Goal: Information Seeking & Learning: Learn about a topic

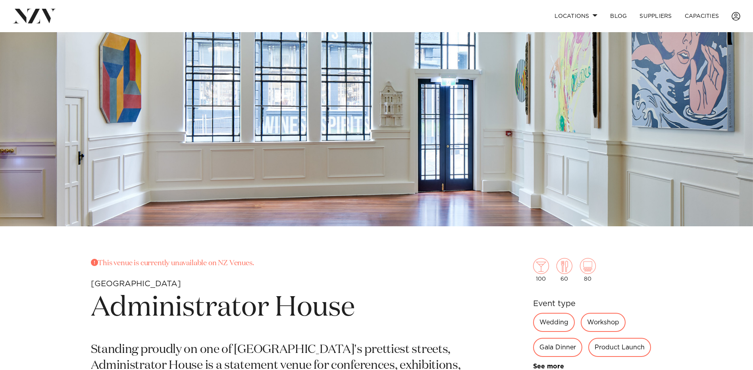
scroll to position [79, 0]
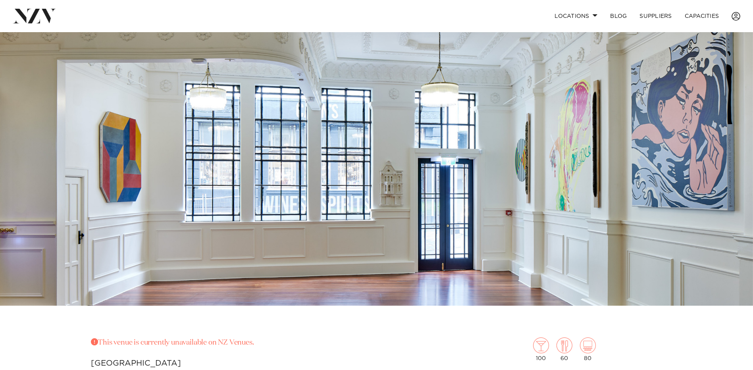
click at [206, 175] on img at bounding box center [376, 129] width 753 height 353
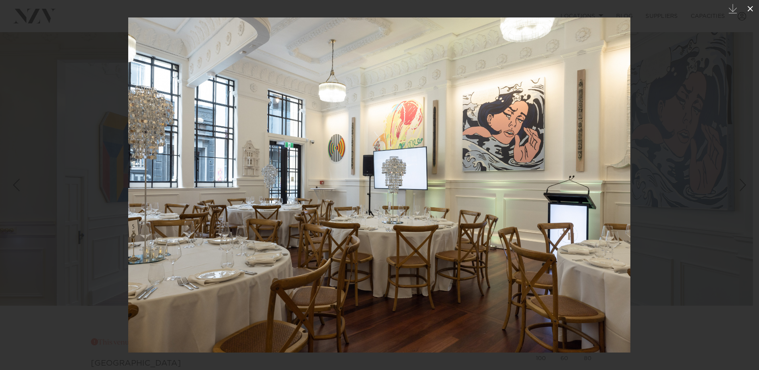
click at [746, 10] on icon at bounding box center [750, 9] width 10 height 10
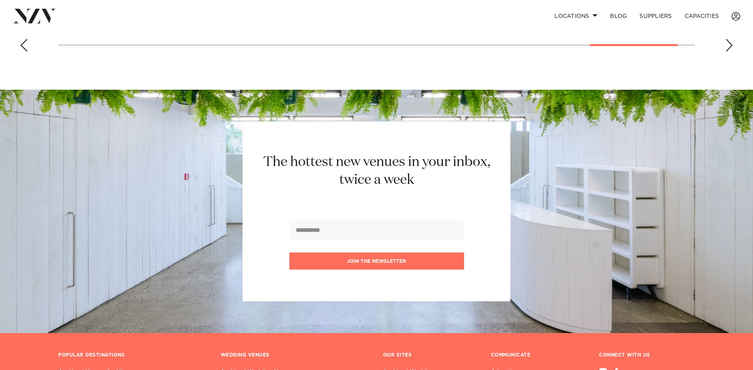
scroll to position [873, 0]
